Goal: Task Accomplishment & Management: Use online tool/utility

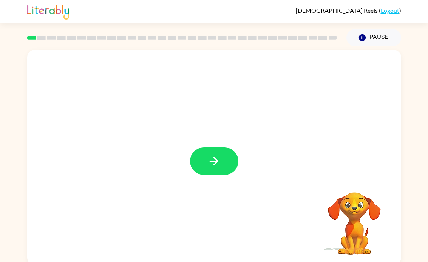
click at [219, 160] on icon "button" at bounding box center [213, 161] width 13 height 13
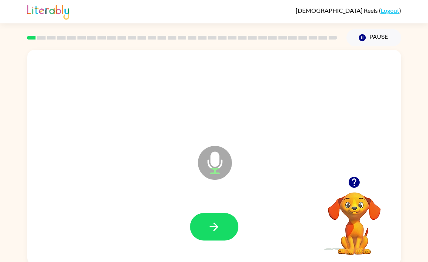
click at [214, 232] on icon "button" at bounding box center [213, 226] width 13 height 13
click at [223, 228] on button "button" at bounding box center [214, 227] width 48 height 28
click at [221, 233] on button "button" at bounding box center [214, 227] width 48 height 28
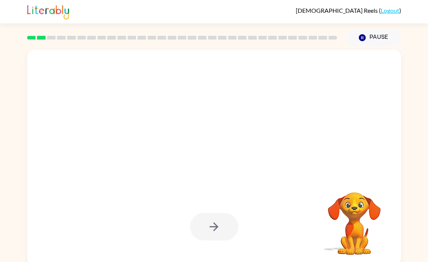
click at [217, 233] on div at bounding box center [214, 227] width 48 height 28
click at [220, 225] on div at bounding box center [214, 227] width 48 height 28
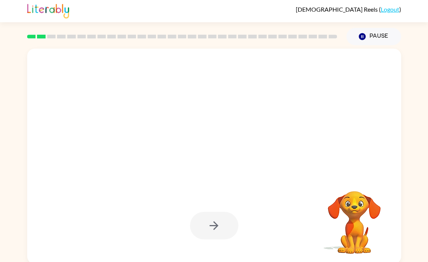
click at [228, 233] on div at bounding box center [214, 226] width 48 height 28
click at [211, 226] on div at bounding box center [214, 226] width 48 height 28
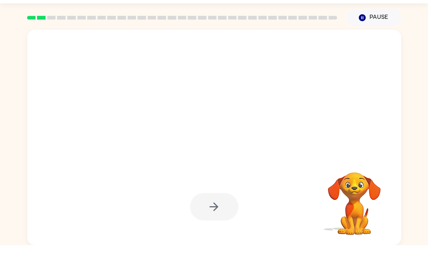
scroll to position [0, 0]
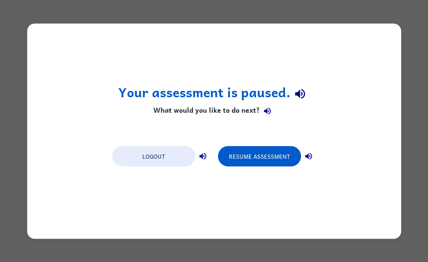
click at [281, 151] on button "Resume Assessment" at bounding box center [259, 156] width 83 height 20
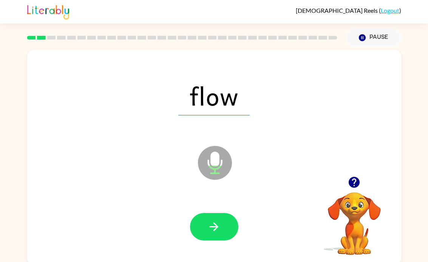
click at [223, 233] on button "button" at bounding box center [214, 227] width 48 height 28
click at [220, 236] on button "button" at bounding box center [214, 227] width 48 height 28
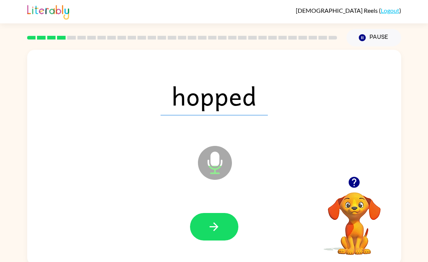
click at [219, 233] on icon "button" at bounding box center [213, 226] width 13 height 13
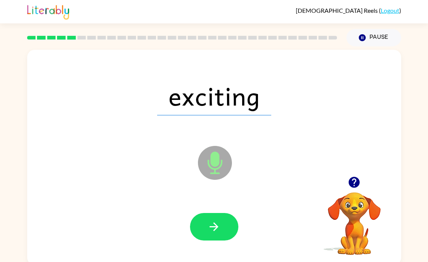
click at [220, 233] on icon "button" at bounding box center [213, 226] width 13 height 13
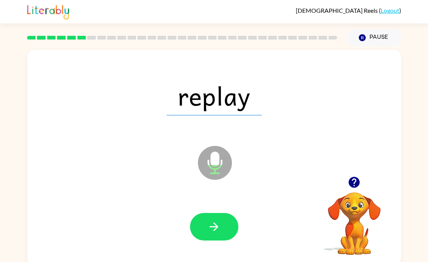
click at [227, 233] on button "button" at bounding box center [214, 227] width 48 height 28
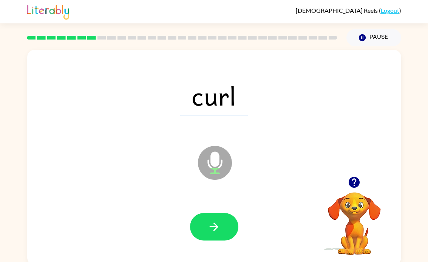
click at [228, 230] on button "button" at bounding box center [214, 227] width 48 height 28
click at [218, 233] on icon "button" at bounding box center [213, 226] width 13 height 13
click at [225, 227] on button "button" at bounding box center [214, 227] width 48 height 28
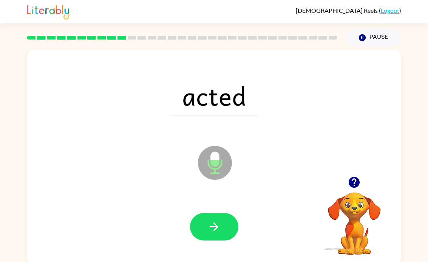
click at [224, 233] on button "button" at bounding box center [214, 227] width 48 height 28
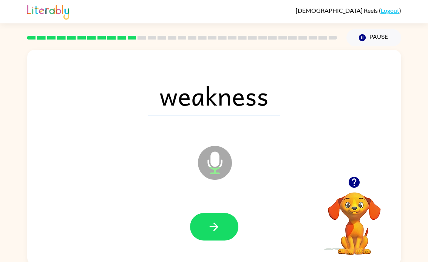
click at [225, 236] on button "button" at bounding box center [214, 227] width 48 height 28
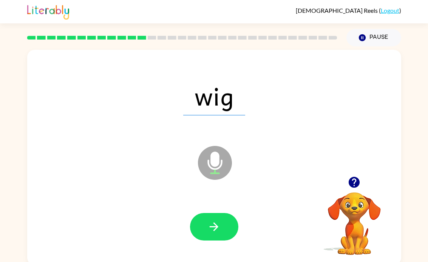
click at [221, 235] on button "button" at bounding box center [214, 227] width 48 height 28
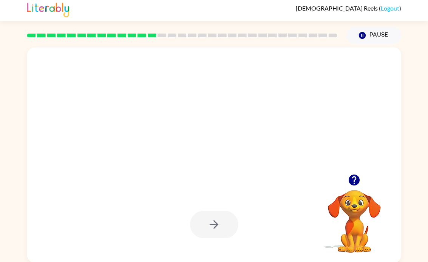
scroll to position [2, 0]
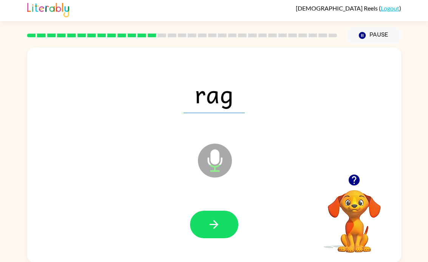
click at [228, 231] on button "button" at bounding box center [214, 225] width 48 height 28
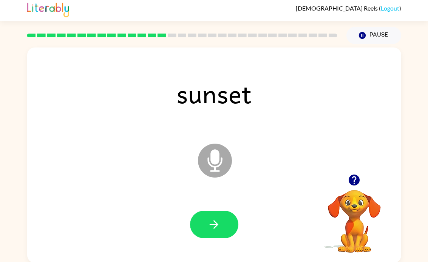
click at [378, 82] on div "sunset" at bounding box center [214, 94] width 359 height 62
click at [221, 223] on button "button" at bounding box center [214, 225] width 48 height 28
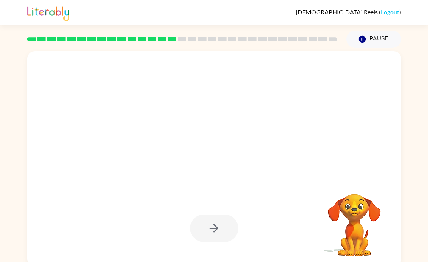
scroll to position [3, 0]
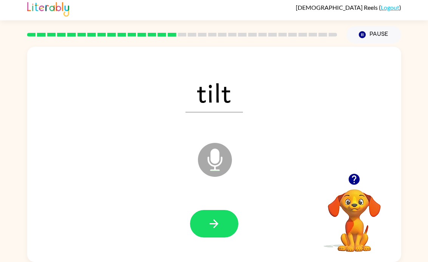
click at [210, 236] on button "button" at bounding box center [214, 224] width 48 height 28
click at [216, 235] on button "button" at bounding box center [214, 224] width 48 height 28
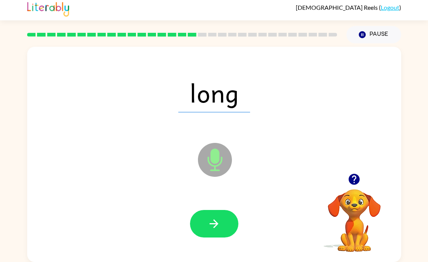
click at [222, 231] on button "button" at bounding box center [214, 224] width 48 height 28
click at [225, 223] on button "button" at bounding box center [214, 224] width 48 height 28
click at [205, 219] on button "button" at bounding box center [214, 224] width 48 height 28
click at [418, 257] on div "bone Microphone The Microphone is here when it is your turn to talk Your browse…" at bounding box center [214, 152] width 428 height 219
click at [226, 227] on button "button" at bounding box center [214, 224] width 48 height 28
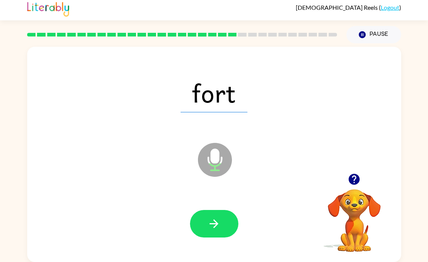
click at [394, 220] on div "fort Microphone The Microphone is here when it is your turn to talk" at bounding box center [214, 155] width 374 height 216
click at [222, 221] on button "button" at bounding box center [214, 224] width 48 height 28
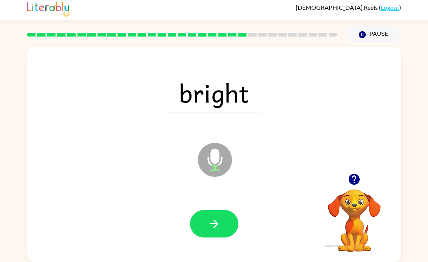
scroll to position [2, 0]
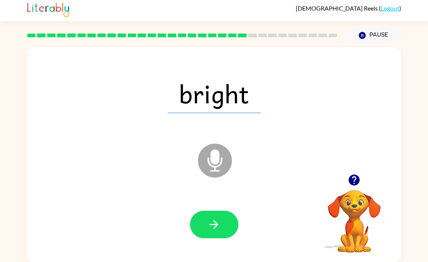
click at [223, 222] on button "button" at bounding box center [214, 225] width 48 height 28
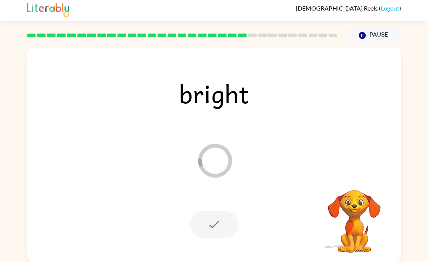
click at [424, 61] on div "bright Loader Your response is being sent to our graders Your browser must supp…" at bounding box center [214, 153] width 428 height 219
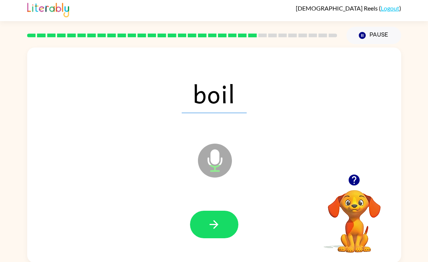
click at [209, 230] on icon "button" at bounding box center [213, 224] width 13 height 13
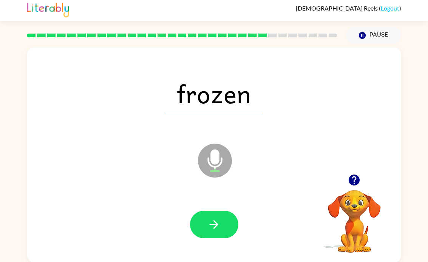
click at [213, 230] on icon "button" at bounding box center [213, 224] width 13 height 13
click at [217, 230] on icon "button" at bounding box center [213, 224] width 13 height 13
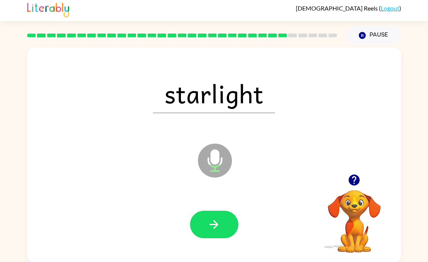
click at [220, 227] on button "button" at bounding box center [214, 225] width 48 height 28
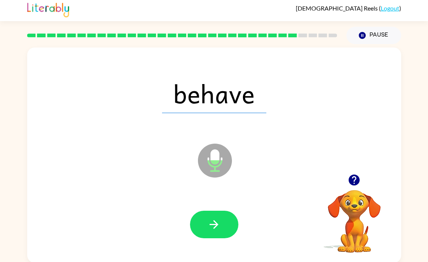
click at [211, 233] on button "button" at bounding box center [214, 225] width 48 height 28
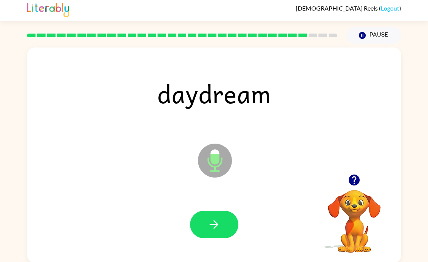
click at [222, 231] on button "button" at bounding box center [214, 225] width 48 height 28
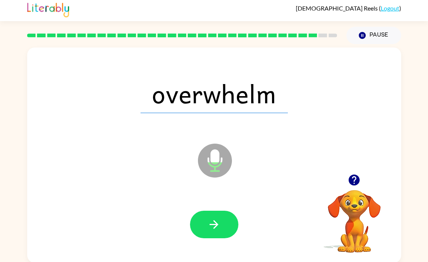
click at [226, 231] on button "button" at bounding box center [214, 225] width 48 height 28
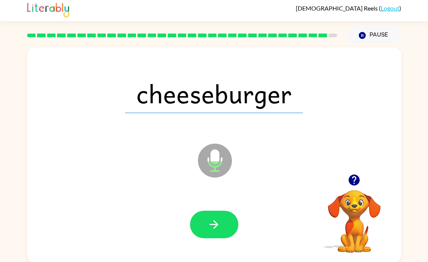
click at [222, 223] on button "button" at bounding box center [214, 225] width 48 height 28
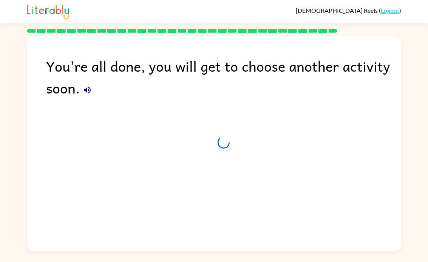
scroll to position [0, 0]
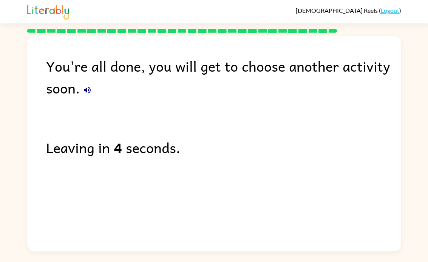
click at [87, 97] on button "button" at bounding box center [87, 90] width 15 height 15
